Goal: Task Accomplishment & Management: Use online tool/utility

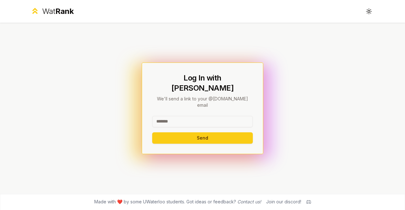
click at [214, 116] on input at bounding box center [202, 121] width 101 height 11
click at [162, 107] on div "Log In with WatIAM We'll send a link to your @uwaterloo.ca email Send" at bounding box center [202, 108] width 101 height 71
click at [165, 116] on input at bounding box center [202, 121] width 101 height 11
click at [230, 124] on div "**********" at bounding box center [202, 130] width 101 height 28
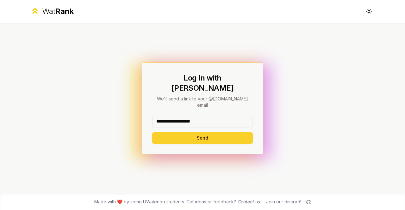
click at [230, 132] on button "Send" at bounding box center [202, 137] width 101 height 11
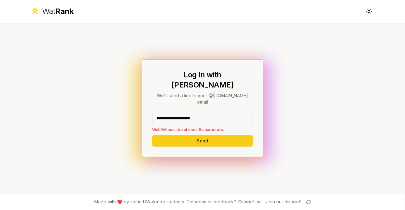
drag, startPoint x: 221, startPoint y: 112, endPoint x: 186, endPoint y: 110, distance: 35.1
click at [186, 113] on input "**********" at bounding box center [202, 118] width 101 height 11
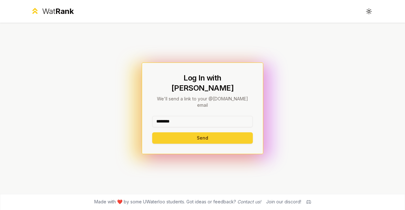
type input "********"
click at [176, 132] on button "Send" at bounding box center [202, 137] width 101 height 11
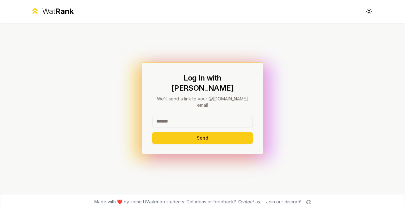
click at [169, 116] on input at bounding box center [202, 121] width 101 height 11
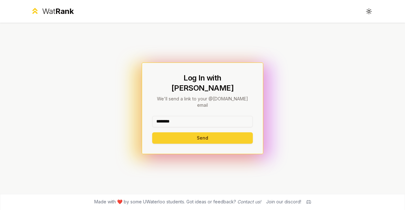
type input "********"
click at [170, 132] on button "Send" at bounding box center [202, 137] width 101 height 11
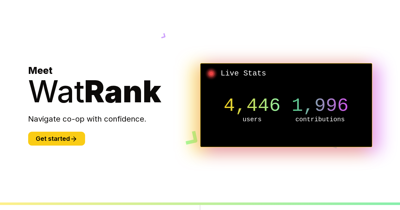
click at [46, 147] on section "Meet Wat Rank Navigate co-op with confidence. Get started Live Stats 4,446 user…" at bounding box center [200, 105] width 364 height 210
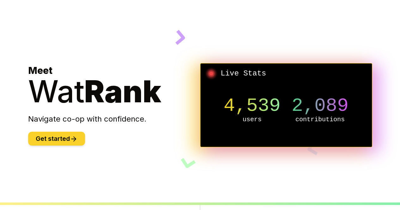
click at [55, 138] on button "Get started" at bounding box center [56, 139] width 57 height 14
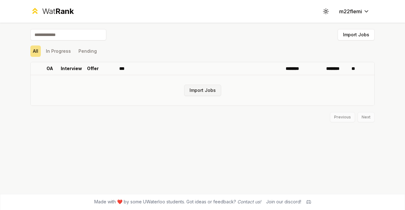
click at [195, 87] on button "Import Jobs" at bounding box center [202, 90] width 37 height 11
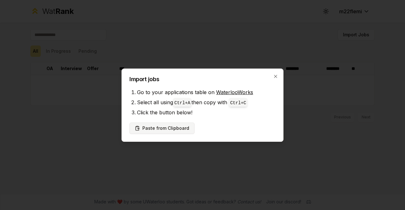
click at [174, 127] on button "Paste from Clipboard" at bounding box center [161, 128] width 65 height 11
click at [162, 128] on button "Paste from Clipboard" at bounding box center [161, 128] width 65 height 11
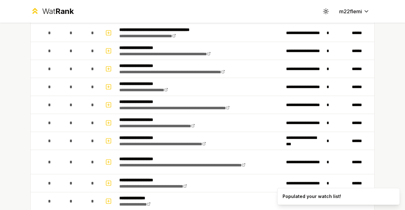
scroll to position [649, 0]
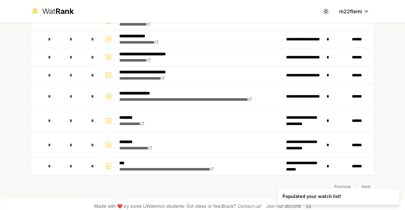
click at [364, 180] on div "Previous Next" at bounding box center [202, 184] width 344 height 16
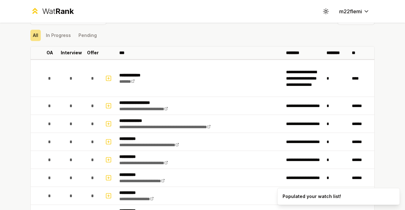
scroll to position [0, 0]
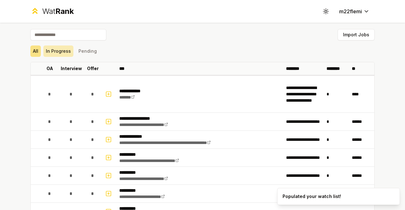
click at [61, 50] on button "In Progress" at bounding box center [58, 51] width 30 height 11
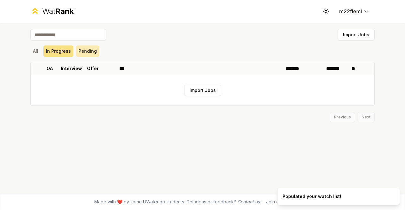
click at [89, 53] on button "Pending" at bounding box center [87, 51] width 23 height 11
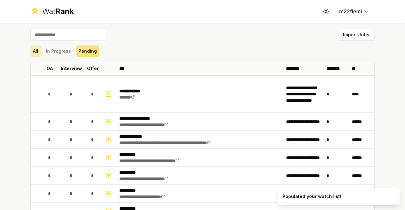
click at [32, 48] on button "All" at bounding box center [35, 51] width 10 height 11
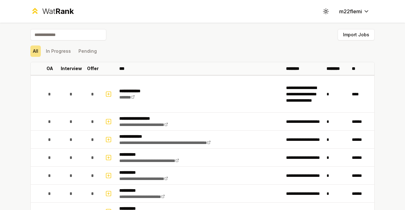
click at [225, 48] on div "All In Progress Pending" at bounding box center [202, 51] width 344 height 11
click at [346, 41] on div "Import Jobs" at bounding box center [202, 36] width 344 height 14
click at [346, 38] on button "Import Jobs" at bounding box center [355, 34] width 37 height 11
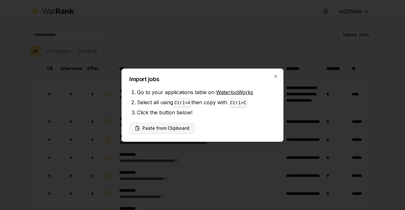
click at [170, 125] on button "Paste from Clipboard" at bounding box center [161, 128] width 65 height 11
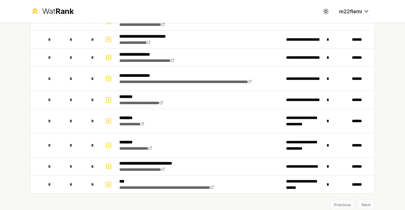
scroll to position [810, 0]
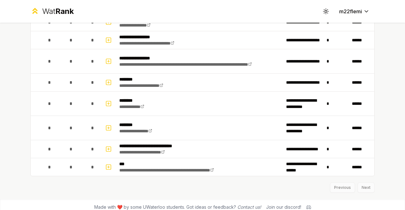
click at [368, 182] on div "Previous Next" at bounding box center [202, 184] width 344 height 16
